Goal: Task Accomplishment & Management: Manage account settings

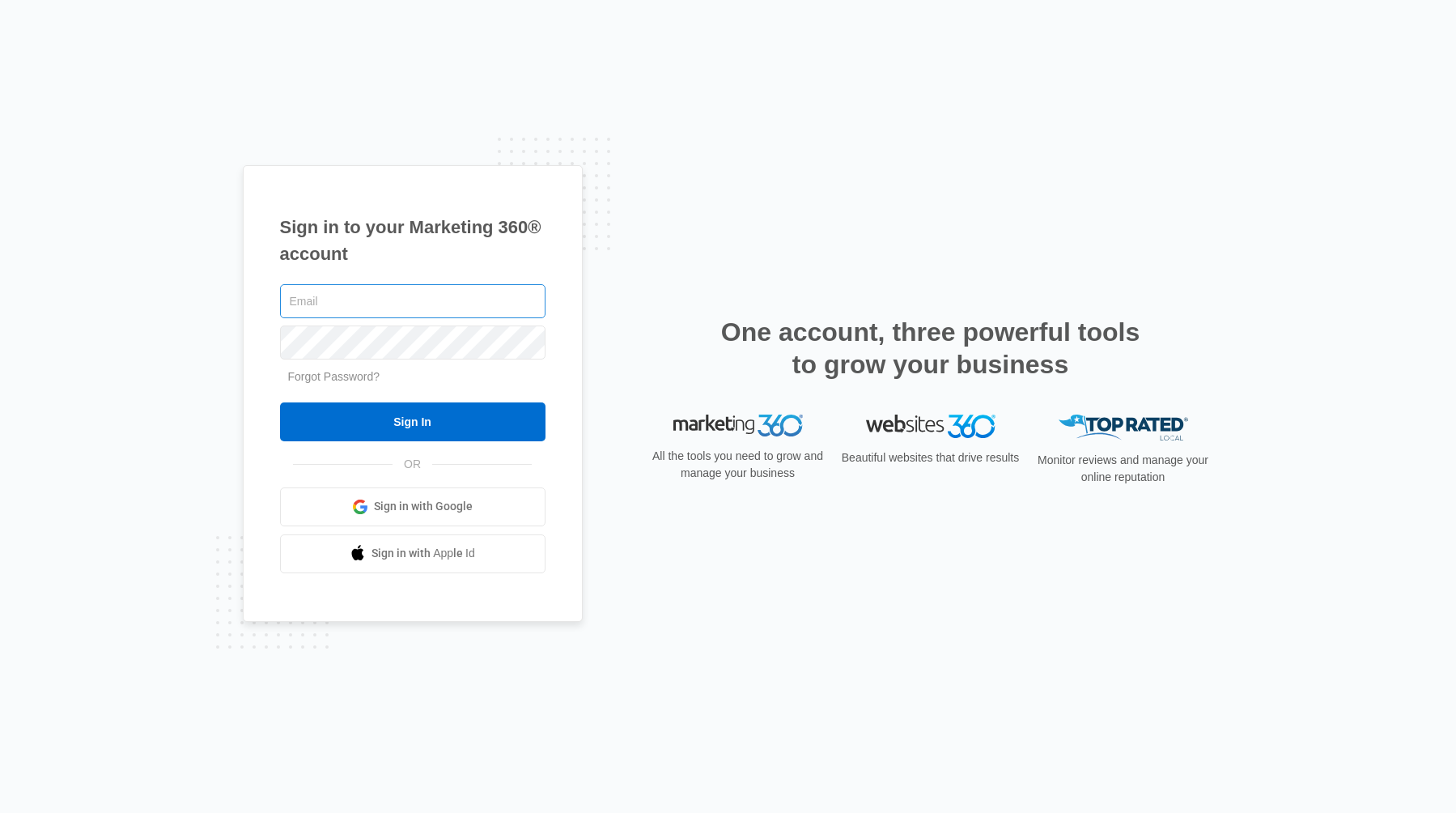
click at [395, 305] on input "text" at bounding box center [413, 301] width 266 height 34
type input "dan.mulhern"
click at [359, 378] on link "Forgot Password?" at bounding box center [335, 376] width 92 height 13
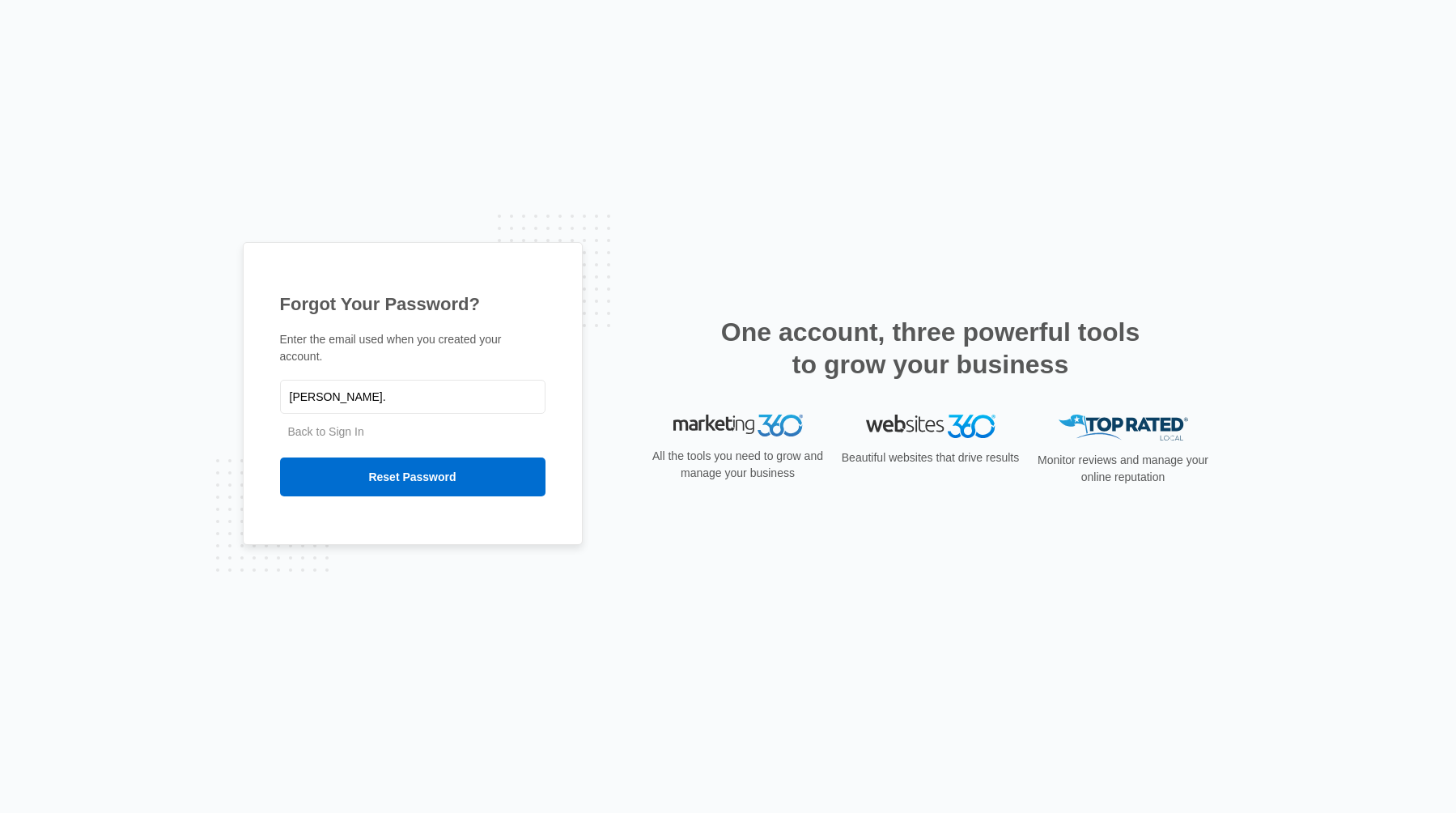
type input "dan.mulhern@anyhour.com"
click at [393, 476] on input "Reset Password" at bounding box center [413, 477] width 266 height 39
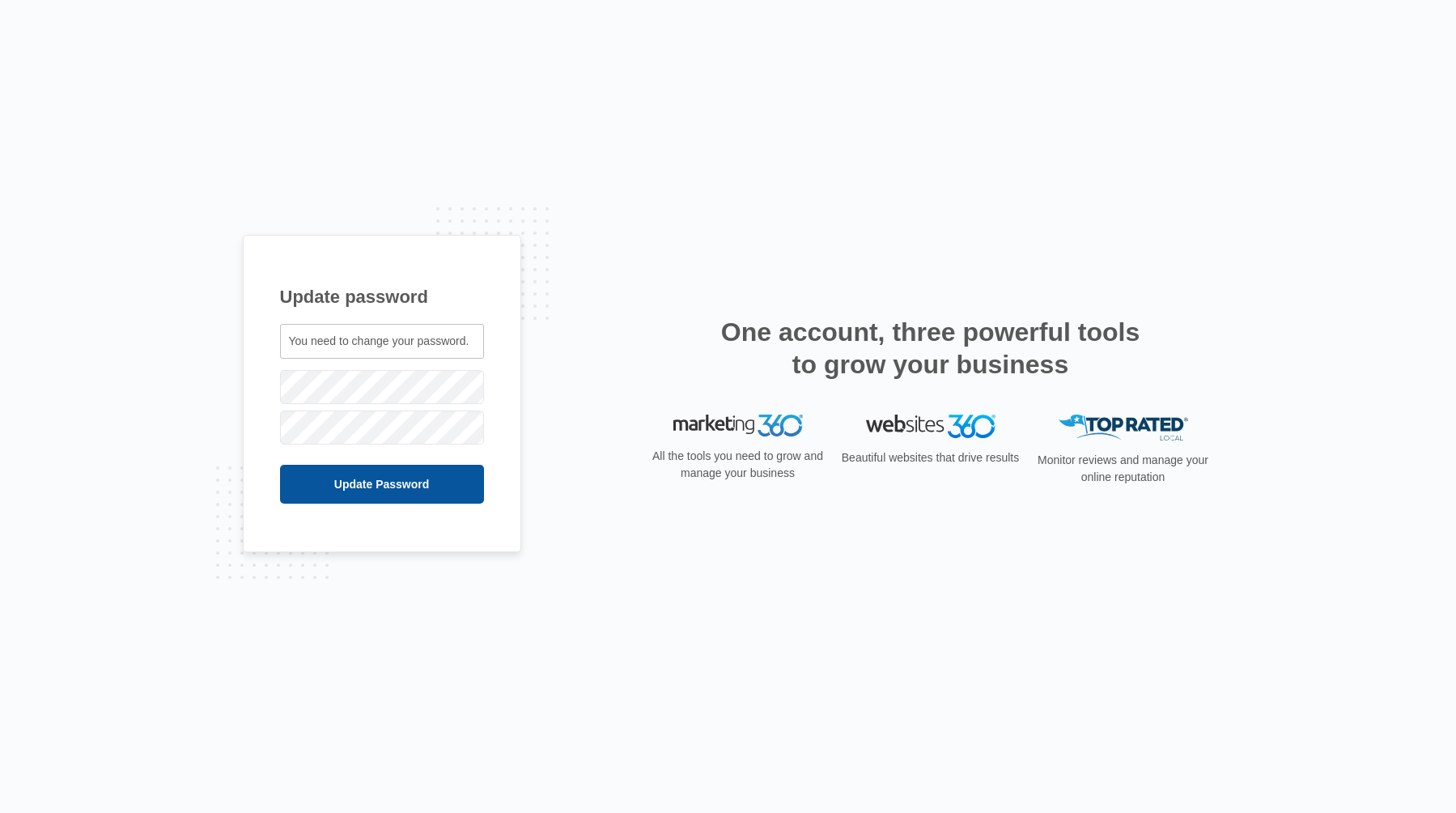
click at [398, 485] on input "Update Password" at bounding box center [382, 484] width 204 height 39
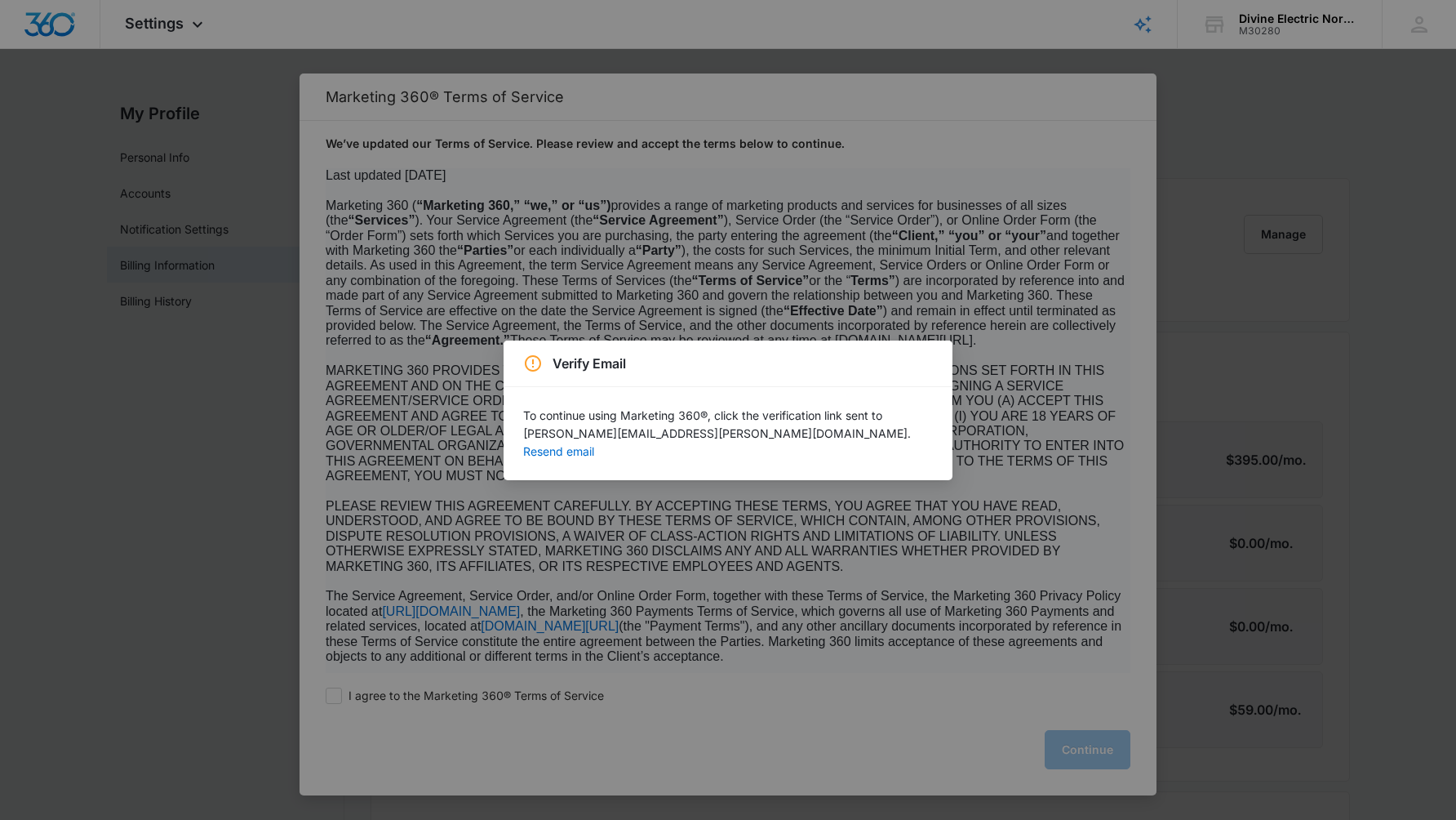
click at [949, 286] on div "Verify Email To continue using Marketing 360®, click the verification link sent…" at bounding box center [728, 410] width 1456 height 820
click at [594, 446] on button "Resend email" at bounding box center [558, 452] width 71 height 12
click at [995, 435] on div "Verify Email To continue using Marketing 360®, click the verification link sent…" at bounding box center [728, 410] width 1456 height 820
click at [594, 446] on button "Resend email" at bounding box center [558, 452] width 71 height 12
